Goal: Task Accomplishment & Management: Manage account settings

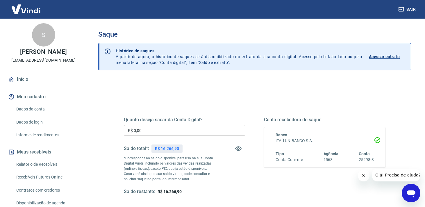
click at [217, 124] on div "Quanto deseja sacar da Conta Digital? R$ 0,00 ​ Saldo total*: R$ 16.266,90 *Cor…" at bounding box center [184, 156] width 121 height 78
click at [211, 133] on input "R$ 0,00" at bounding box center [184, 130] width 121 height 11
type input "R$ 16.266,00"
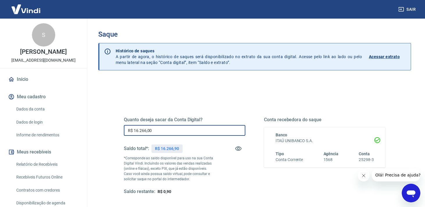
click at [363, 174] on icon "Fechar mensagem da empresa" at bounding box center [363, 175] width 5 height 5
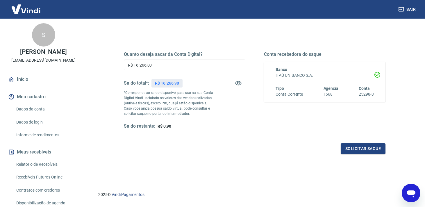
scroll to position [69, 0]
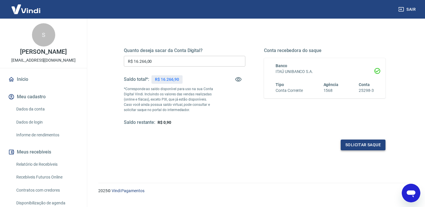
click at [354, 147] on button "Solicitar saque" at bounding box center [363, 144] width 45 height 11
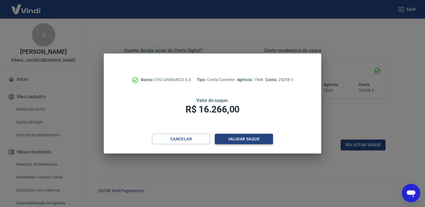
click at [235, 138] on button "Validar saque" at bounding box center [244, 139] width 58 height 11
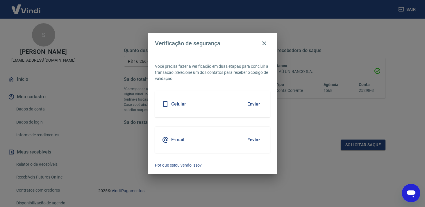
click at [250, 138] on button "Enviar" at bounding box center [253, 140] width 19 height 12
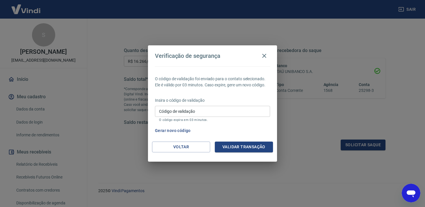
click at [218, 113] on input "Código de validação" at bounding box center [212, 111] width 115 height 11
type input "773080"
click at [246, 146] on button "Validar transação" at bounding box center [244, 147] width 58 height 11
